Goal: Share content

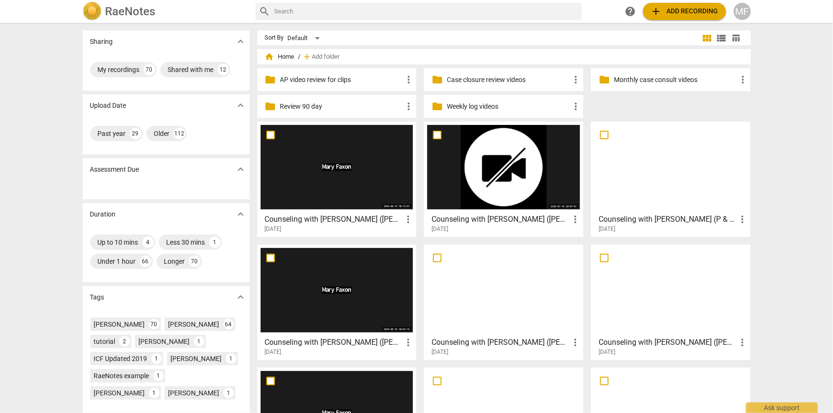
click at [350, 220] on h3 "Counseling with [PERSON_NAME] ([PERSON_NAME] & [PERSON_NAME])" at bounding box center [334, 219] width 138 height 11
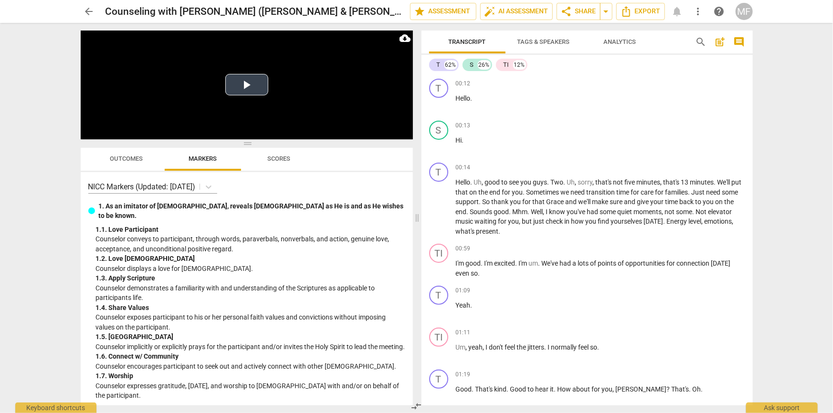
click at [249, 81] on button "Play Video" at bounding box center [246, 84] width 43 height 21
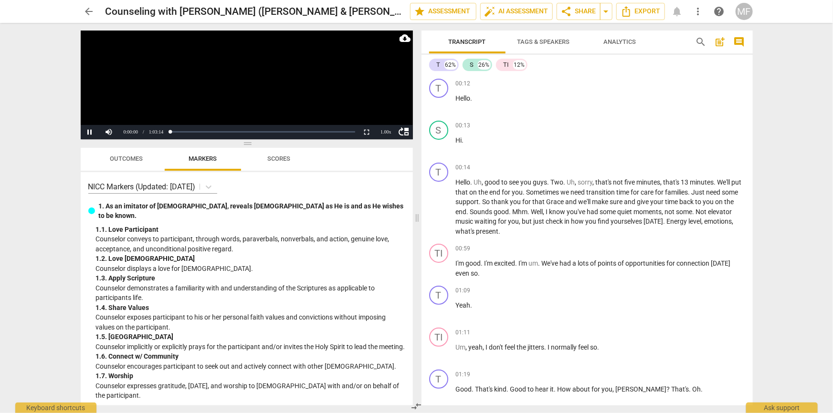
click at [249, 81] on video at bounding box center [247, 85] width 332 height 109
click at [199, 130] on div "Loaded : 0% Progress : 0.03%" at bounding box center [262, 132] width 189 height 14
click at [201, 134] on div "Loaded : 0% Progress : 0.03%" at bounding box center [262, 132] width 189 height 14
click at [201, 131] on div "Loaded : 0% Progress : 16.01%" at bounding box center [263, 132] width 182 height 2
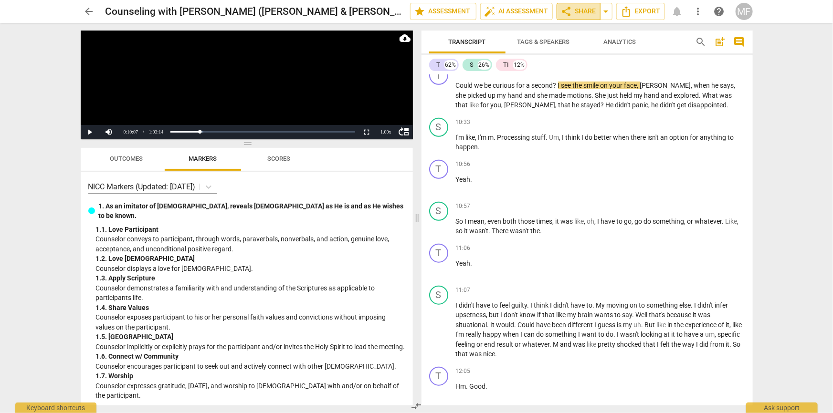
click at [579, 10] on span "share Share" at bounding box center [578, 11] width 35 height 11
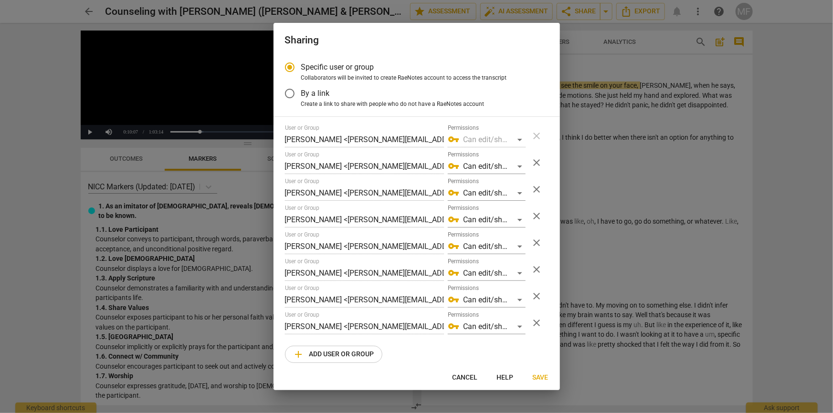
radio input "false"
click at [294, 94] on input "By a link" at bounding box center [289, 93] width 23 height 23
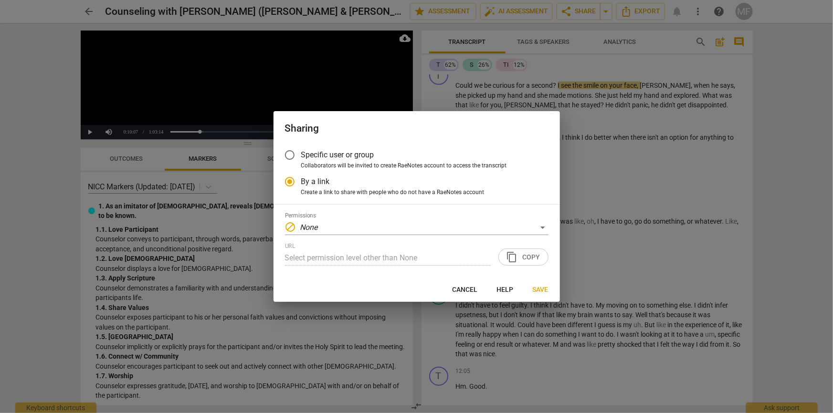
click at [515, 256] on div "URL Select permission level other than None content_copy Copy" at bounding box center [416, 254] width 263 height 23
click at [445, 229] on div "block None" at bounding box center [416, 227] width 263 height 15
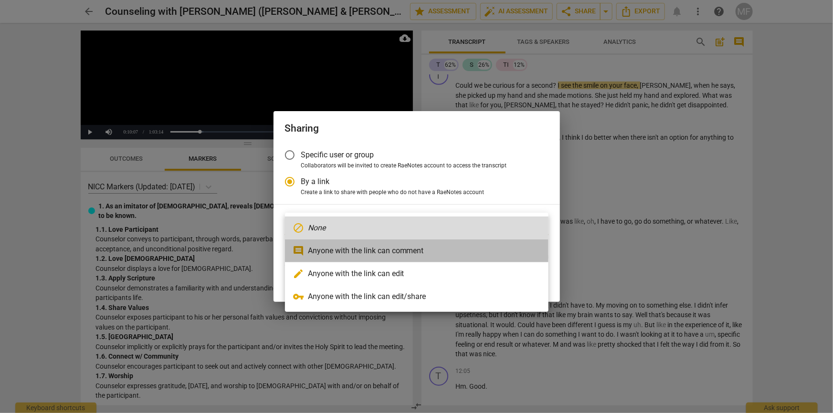
click at [447, 244] on li "comment Anyone with the link can comment" at bounding box center [416, 251] width 263 height 23
radio input "false"
type input "[URL][DOMAIN_NAME]"
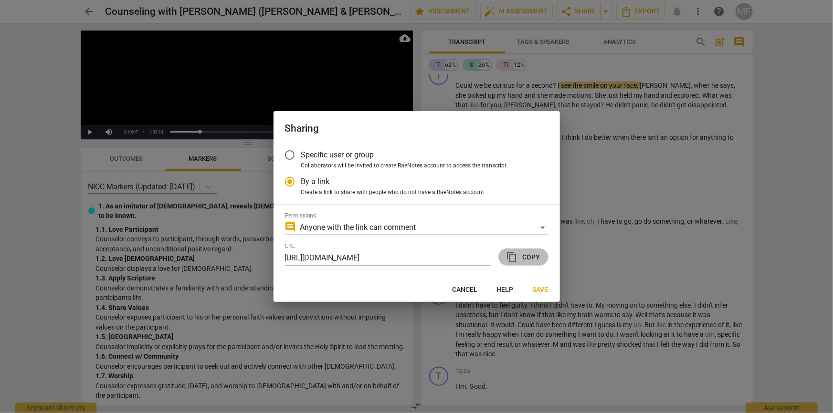
click at [510, 262] on span "content_copy" at bounding box center [511, 256] width 11 height 11
click at [533, 291] on span "Save" at bounding box center [541, 290] width 16 height 10
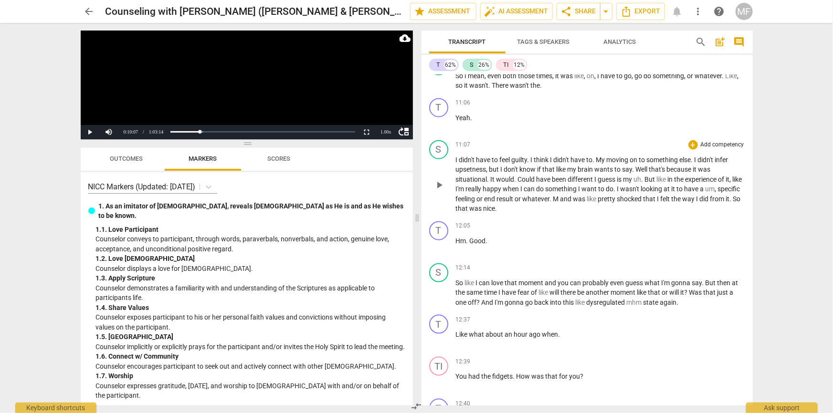
scroll to position [2322, 0]
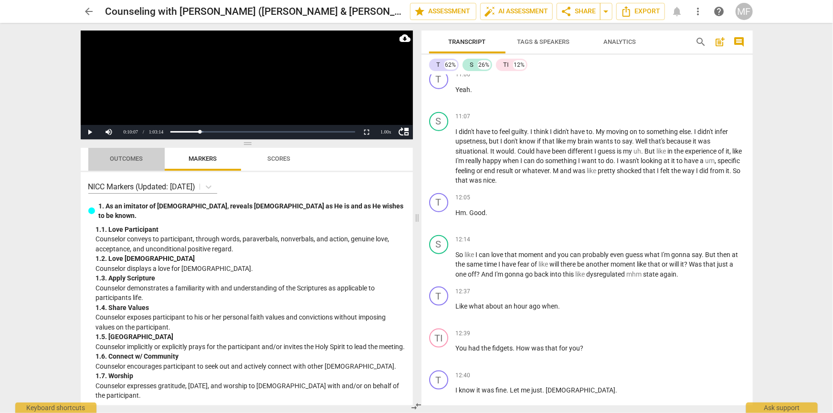
click at [135, 161] on span "Outcomes" at bounding box center [126, 158] width 33 height 7
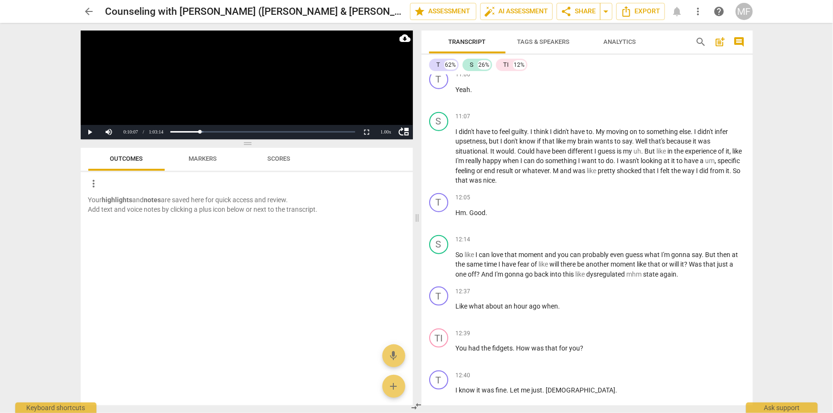
click at [214, 162] on span "Markers" at bounding box center [203, 158] width 28 height 7
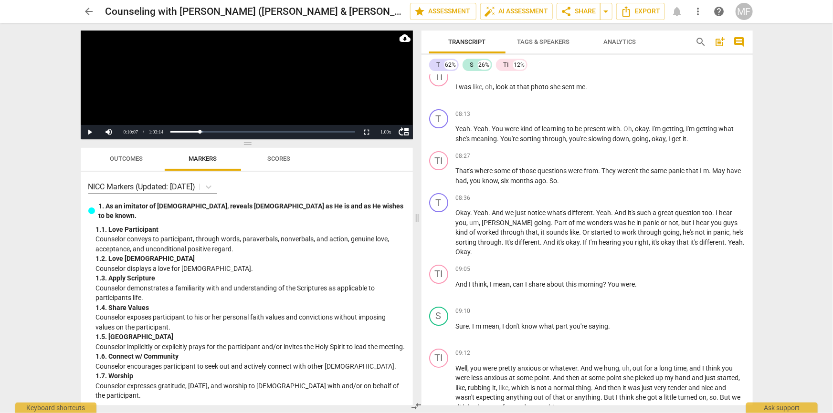
scroll to position [1411, 0]
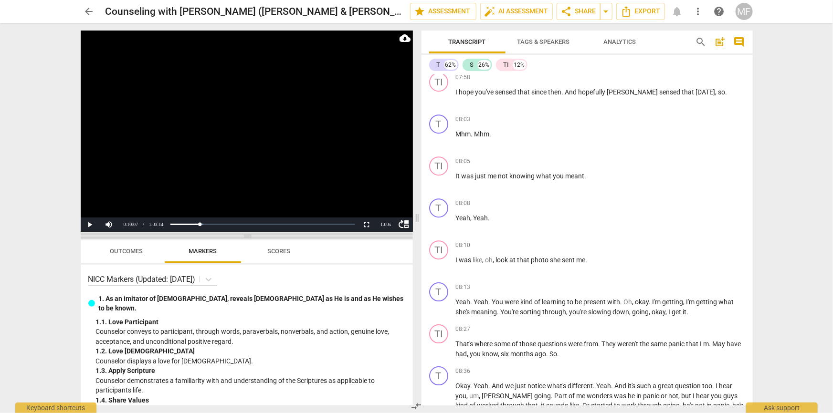
drag, startPoint x: 320, startPoint y: 141, endPoint x: 329, endPoint y: 233, distance: 93.0
click at [330, 233] on span at bounding box center [247, 236] width 332 height 6
click at [581, 10] on span "share Share" at bounding box center [578, 11] width 35 height 11
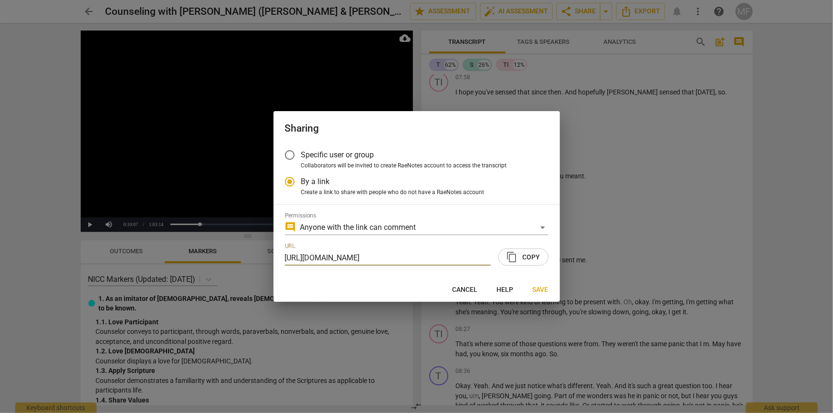
scroll to position [0, 50]
radio input "false"
click at [528, 264] on button "content_copy Copy" at bounding box center [523, 257] width 50 height 17
drag, startPoint x: 538, startPoint y: 290, endPoint x: 566, endPoint y: 87, distance: 204.3
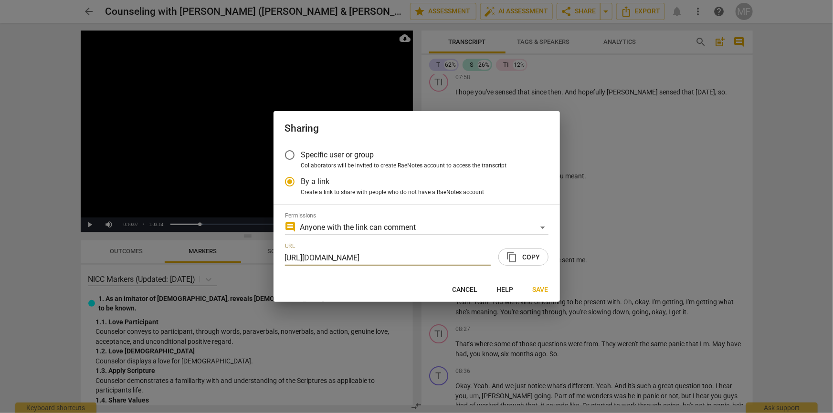
click at [539, 277] on div "Sharing Specific user or group Collaborators will be invited to create RaeNotes…" at bounding box center [416, 206] width 286 height 191
